Goal: Transaction & Acquisition: Download file/media

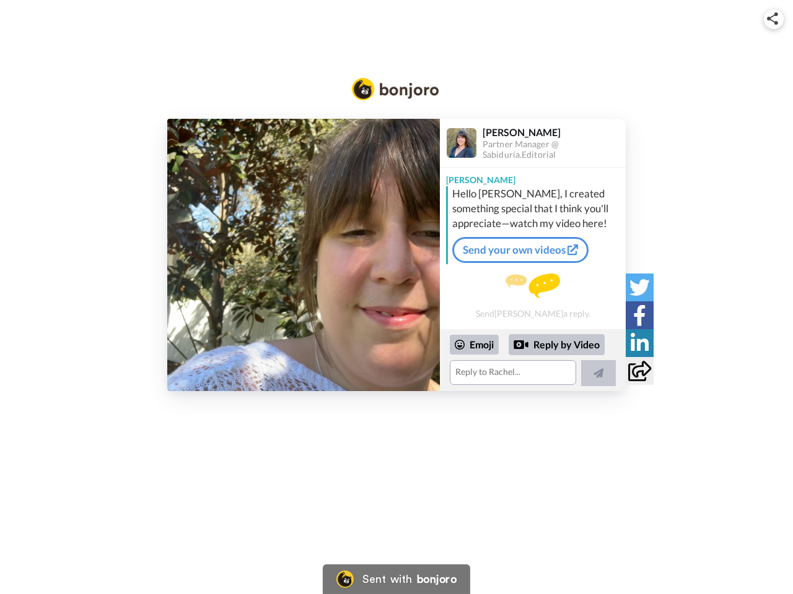
click at [773, 19] on img at bounding box center [772, 18] width 11 height 12
click at [303, 255] on button "Copy embed code" at bounding box center [396, 260] width 204 height 21
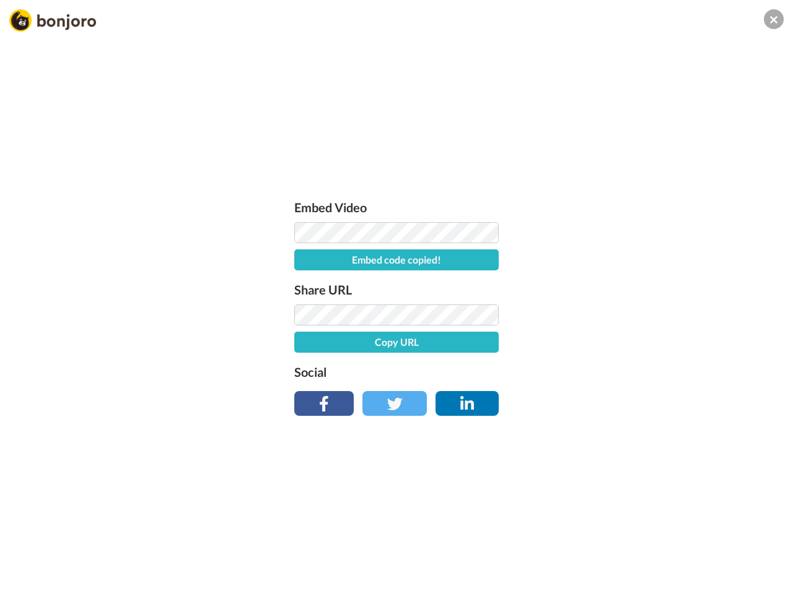
click at [533, 360] on div "Embed Video Embed code copied! Share URL Copy URL Social" at bounding box center [396, 364] width 793 height 594
click at [474, 345] on button "Copy URL" at bounding box center [396, 342] width 204 height 21
click at [557, 345] on div "Embed Video Embed code copied! Share URL URL copied! Social" at bounding box center [396, 364] width 793 height 594
click at [598, 373] on div "Embed Video Embed code copied! Share URL URL copied! Social" at bounding box center [396, 364] width 793 height 594
click at [639, 287] on div "Embed Video Embed code copied! Share URL URL copied! Social" at bounding box center [396, 364] width 793 height 594
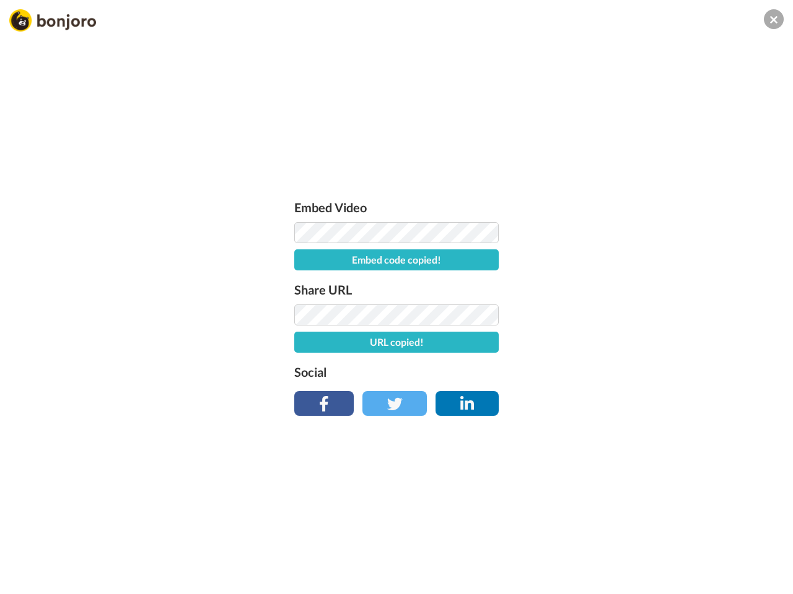
click at [639, 315] on div "Embed Video Embed code copied! Share URL URL copied! Social" at bounding box center [396, 364] width 793 height 594
click at [639, 343] on div "Embed Video Embed code copied! Share URL URL copied! Social" at bounding box center [396, 364] width 793 height 594
click at [639, 371] on div "Embed Video Embed code copied! Share URL URL copied! Social" at bounding box center [396, 364] width 793 height 594
